Goal: Check status: Check status

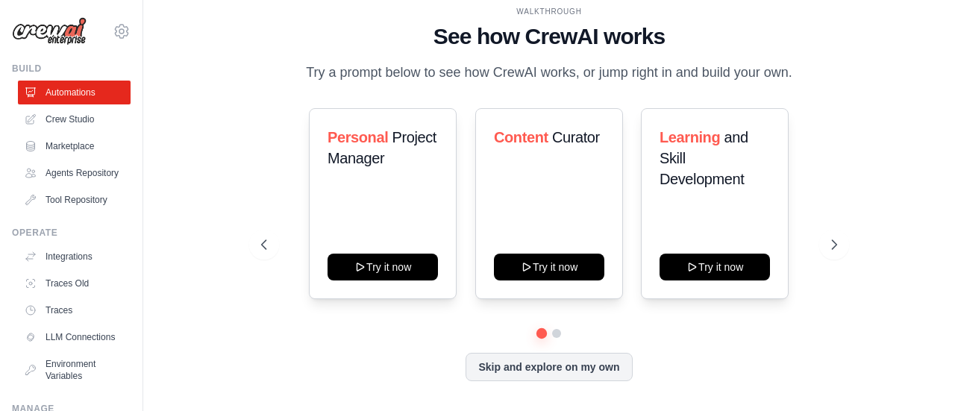
click at [71, 281] on ul "Integrations Traces Old Traces LLM Connections Environment Variables" at bounding box center [74, 316] width 113 height 143
click at [72, 284] on link "Traces Old" at bounding box center [75, 284] width 113 height 24
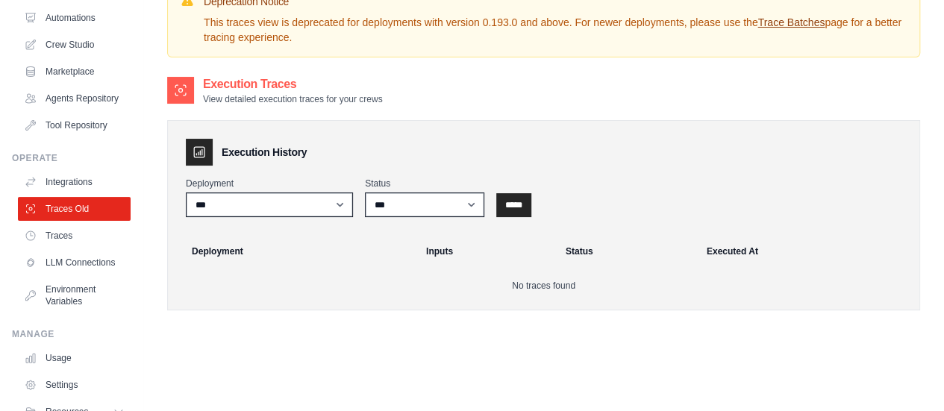
scroll to position [75, 0]
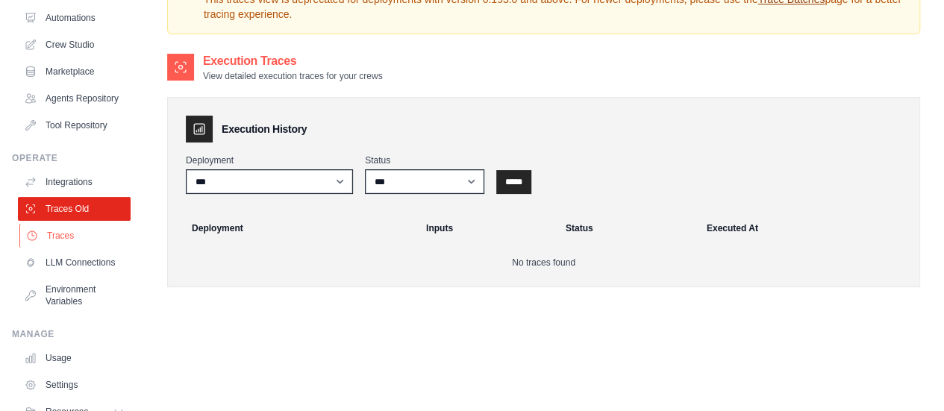
click at [72, 248] on link "Traces" at bounding box center [75, 236] width 113 height 24
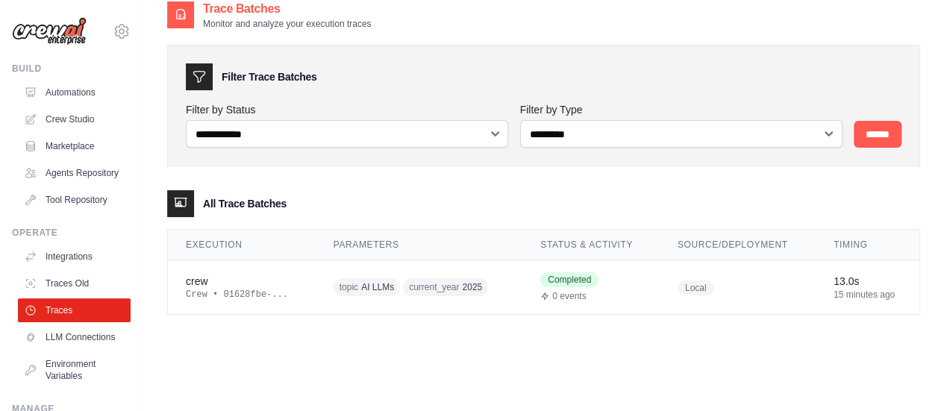
scroll to position [30, 0]
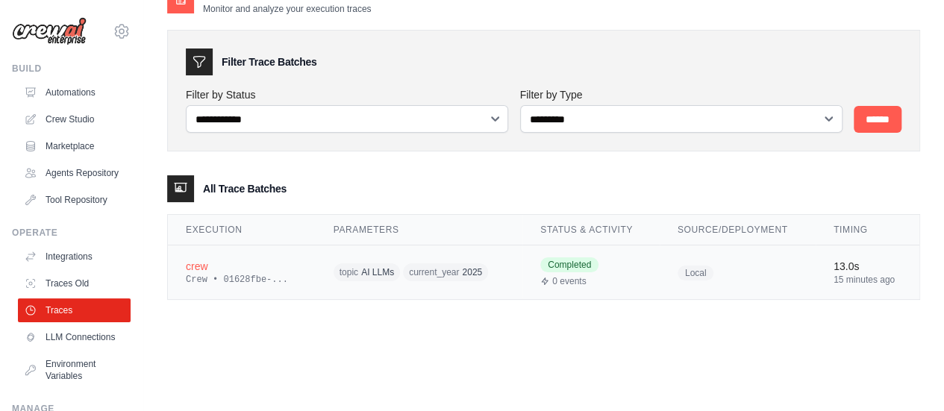
click at [198, 265] on div "crew" at bounding box center [242, 266] width 112 height 15
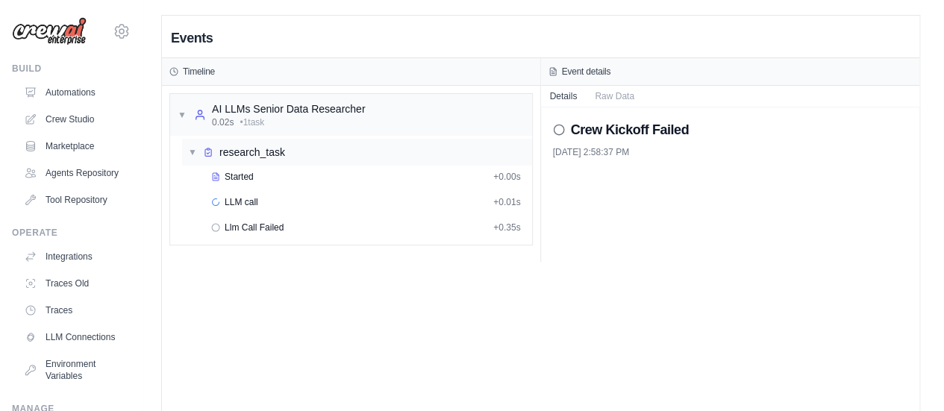
click at [356, 151] on div "▼ research_task" at bounding box center [357, 152] width 350 height 27
click at [356, 151] on div "▶ research_task" at bounding box center [357, 152] width 350 height 27
click at [357, 171] on div "Started" at bounding box center [349, 177] width 276 height 12
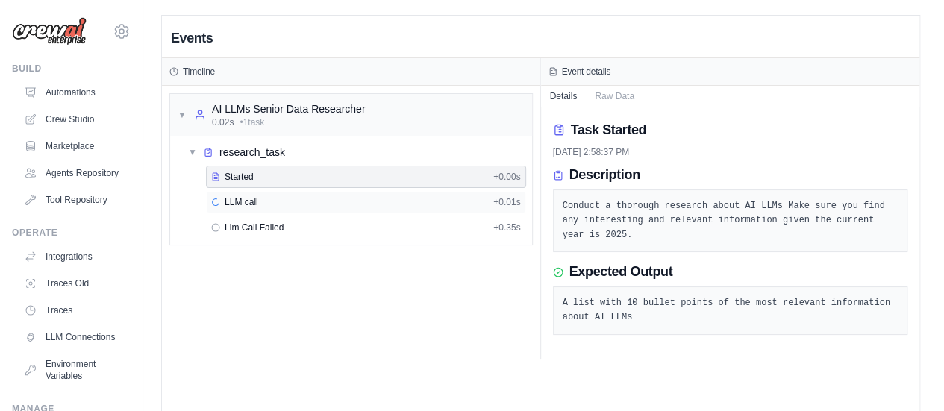
click at [365, 196] on div "LLM call + 0.01s" at bounding box center [366, 202] width 310 height 12
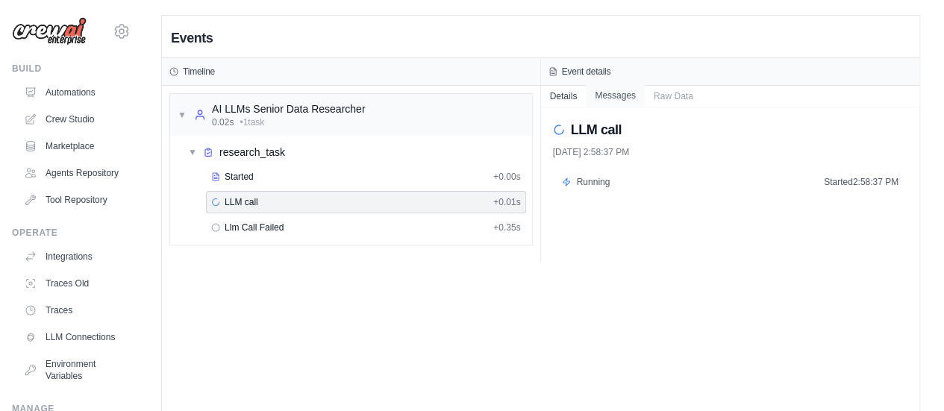
click at [612, 98] on button "Messages" at bounding box center [615, 95] width 59 height 21
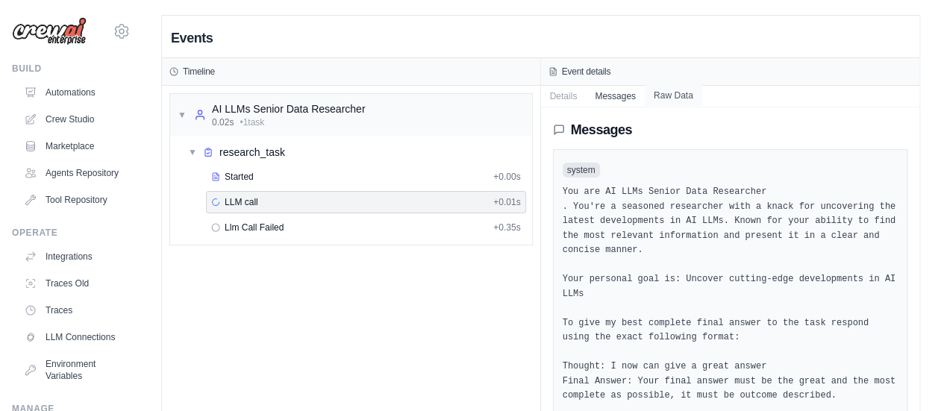
click at [653, 100] on button "Raw Data" at bounding box center [672, 95] width 57 height 21
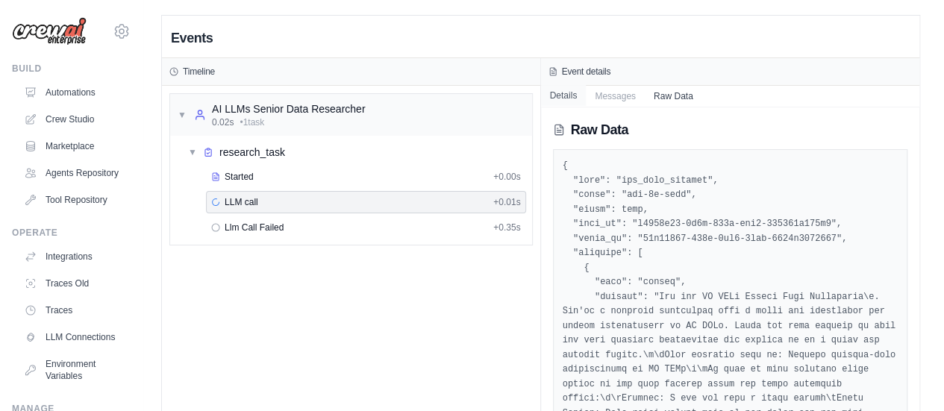
click at [567, 88] on button "Details" at bounding box center [564, 95] width 46 height 21
